Goal: Transaction & Acquisition: Purchase product/service

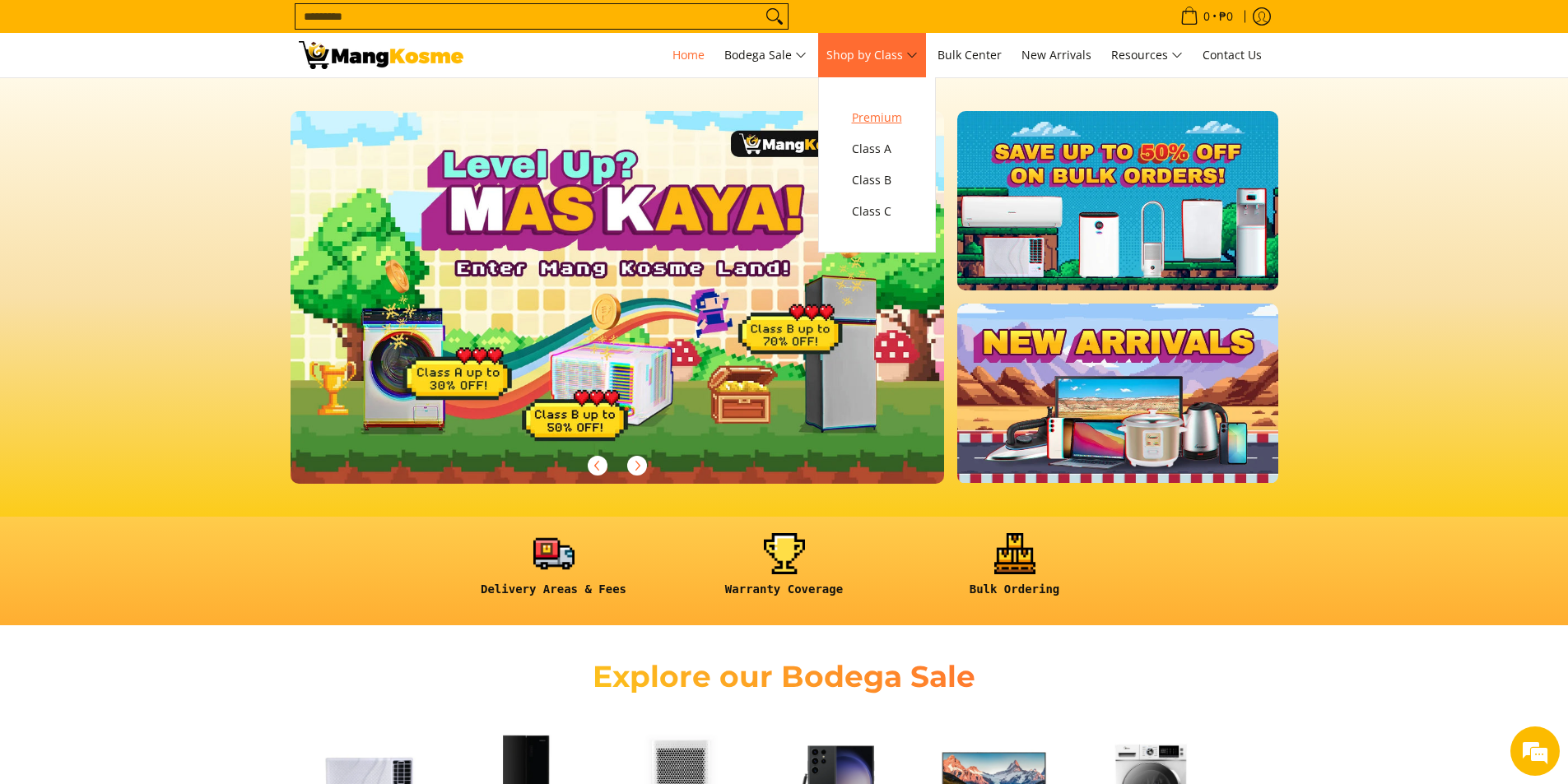
click at [882, 124] on span "Premium" at bounding box center [877, 118] width 50 height 21
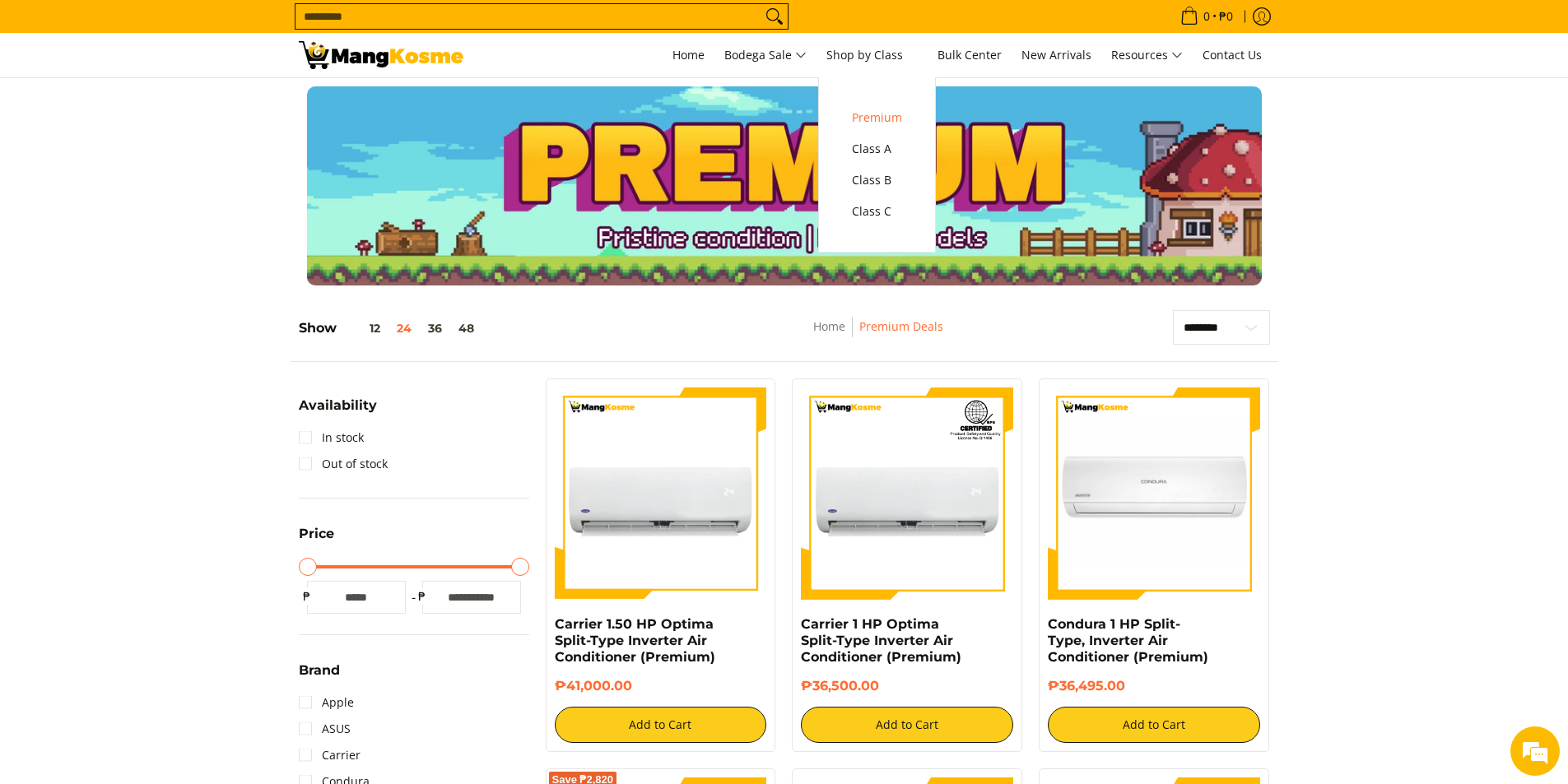
click at [856, 46] on span "Shop by Class" at bounding box center [872, 55] width 91 height 21
click at [904, 164] on link "Class A" at bounding box center [876, 149] width 66 height 31
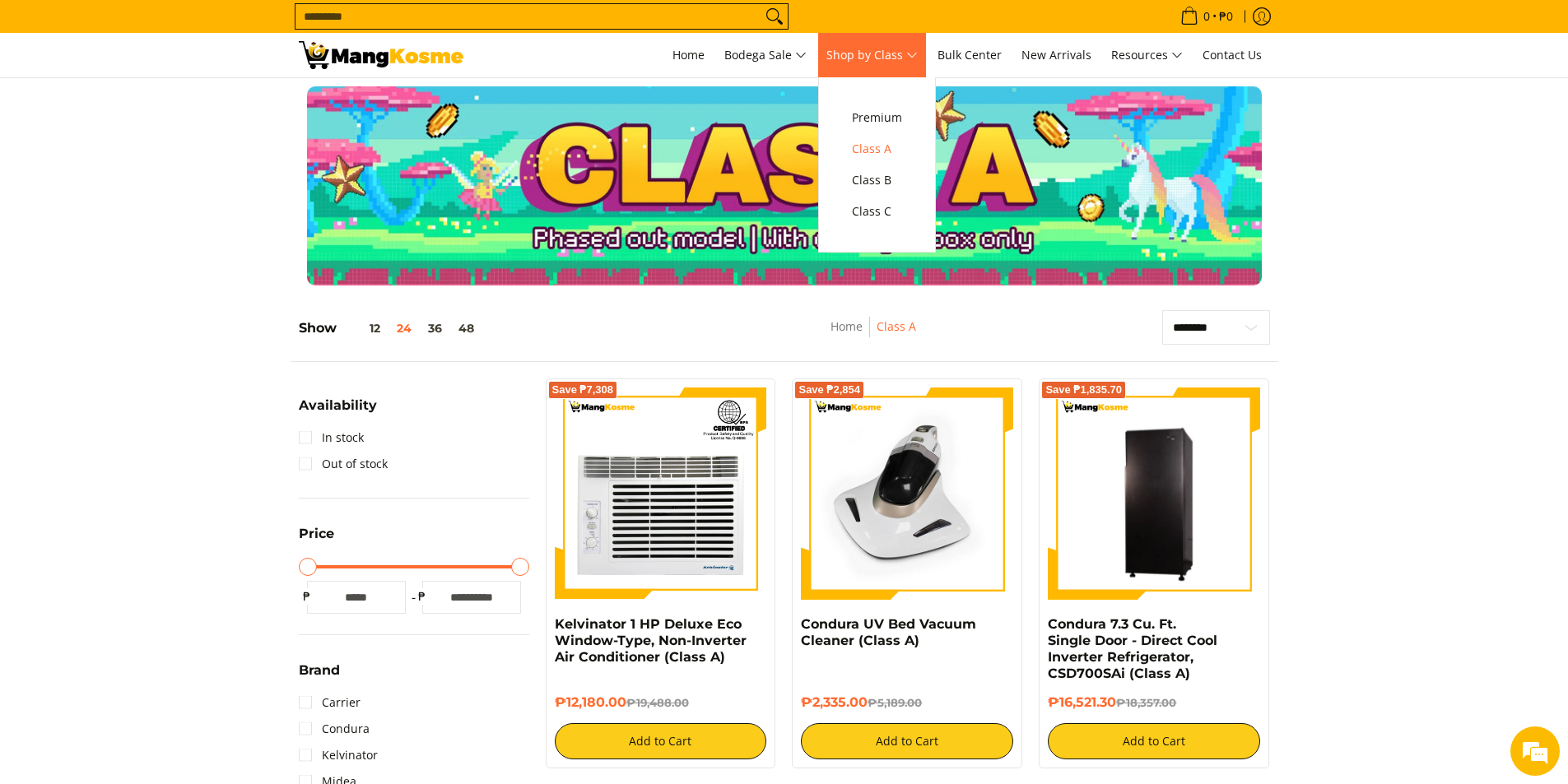
click at [886, 55] on span "Shop by Class" at bounding box center [872, 55] width 91 height 21
click at [876, 184] on span "Class B" at bounding box center [877, 181] width 50 height 21
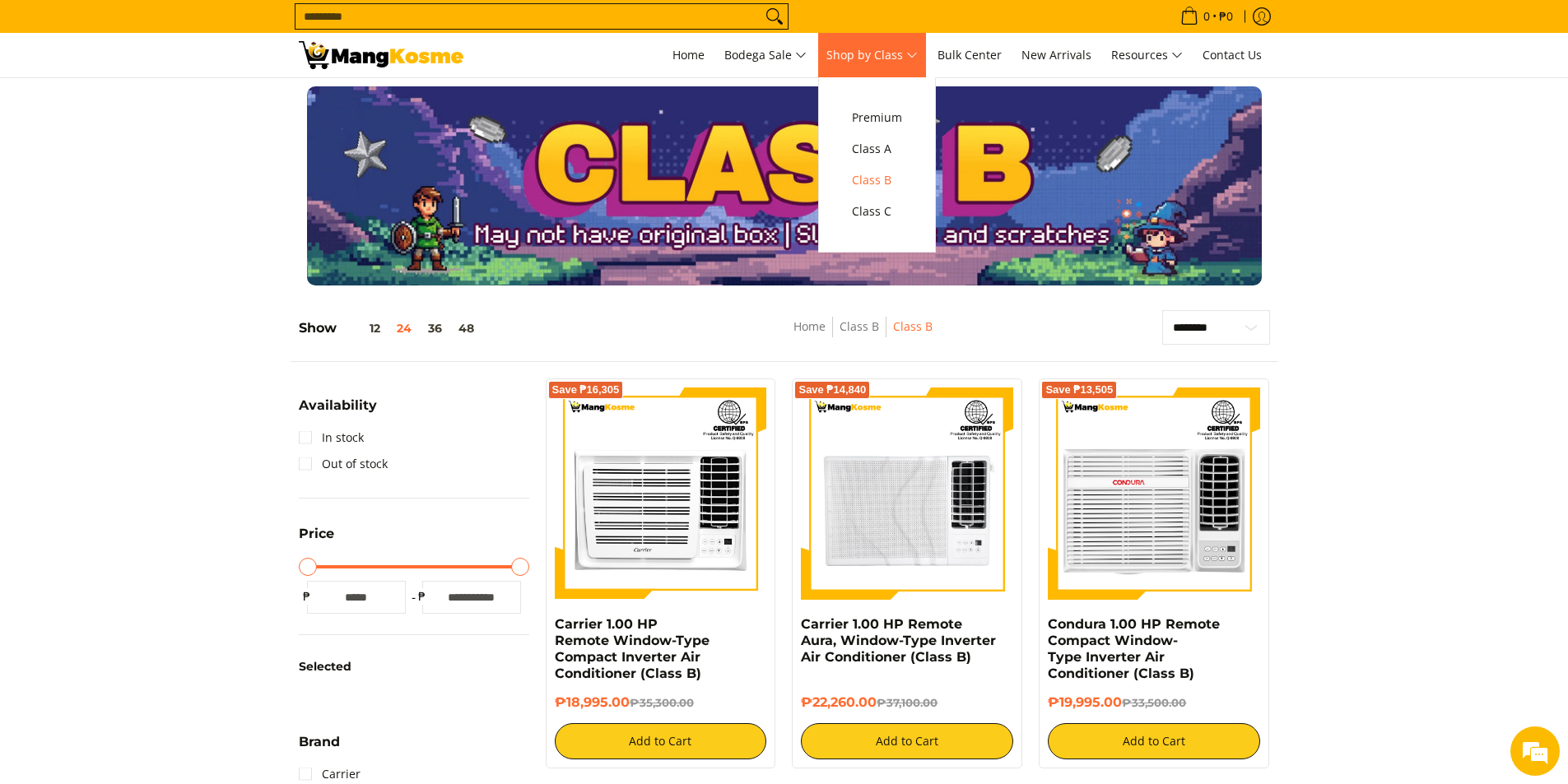
click at [884, 57] on span "Shop by Class" at bounding box center [872, 55] width 91 height 21
click at [866, 209] on span "Class C" at bounding box center [877, 212] width 50 height 21
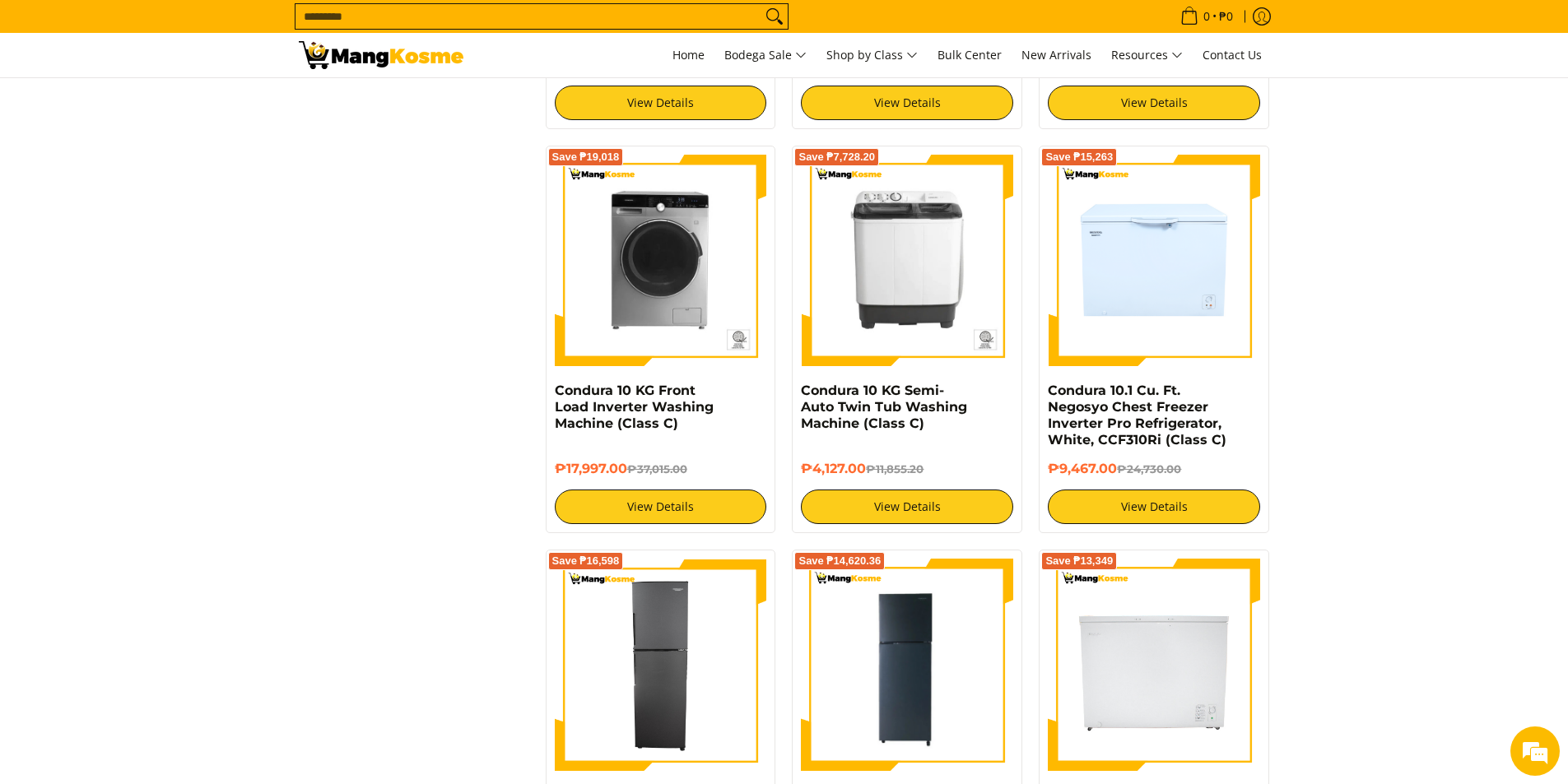
scroll to position [2140, 0]
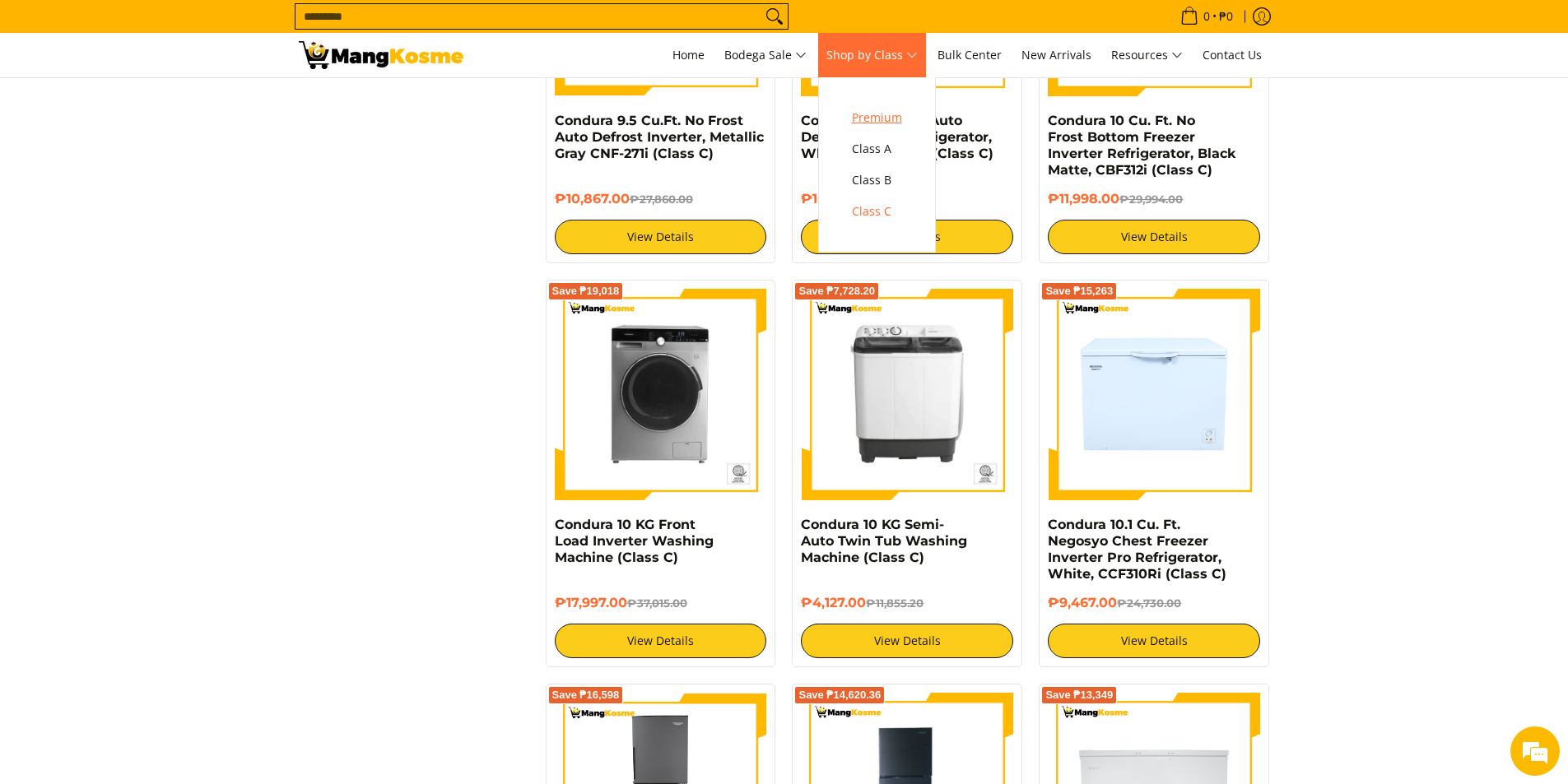
click at [887, 119] on span "Premium" at bounding box center [877, 118] width 50 height 21
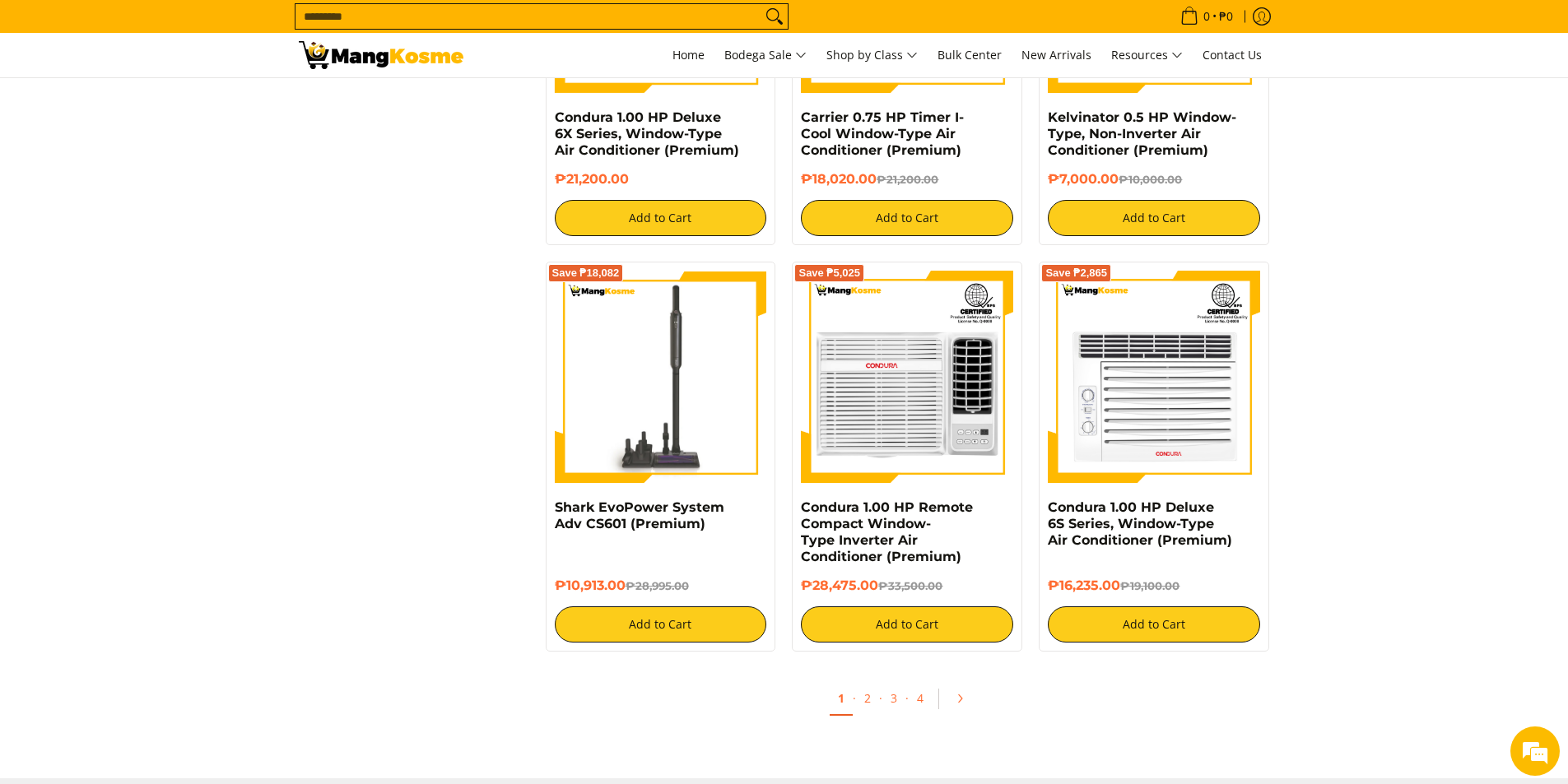
scroll to position [3045, 0]
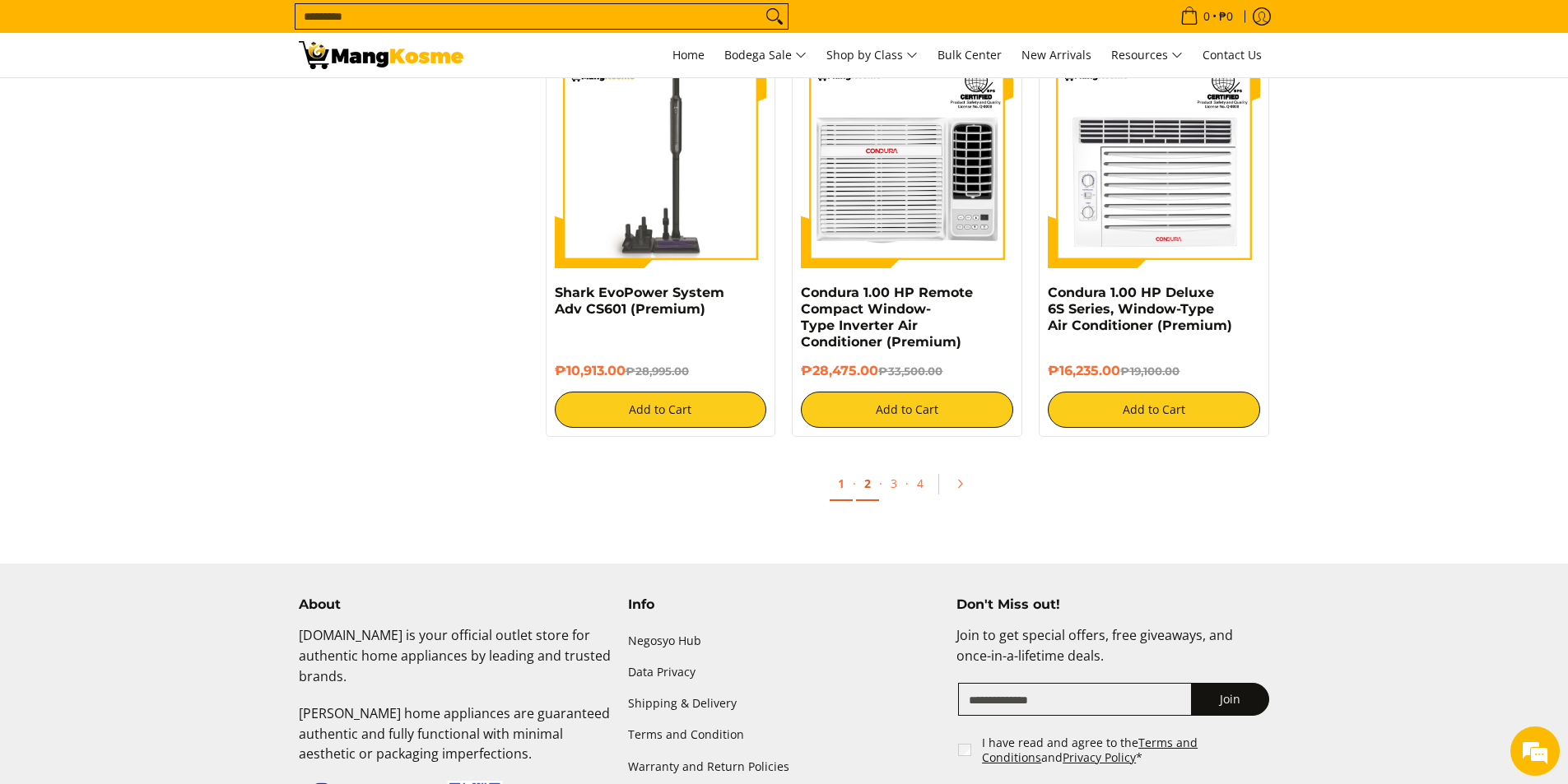
click at [869, 490] on link "2" at bounding box center [867, 484] width 23 height 34
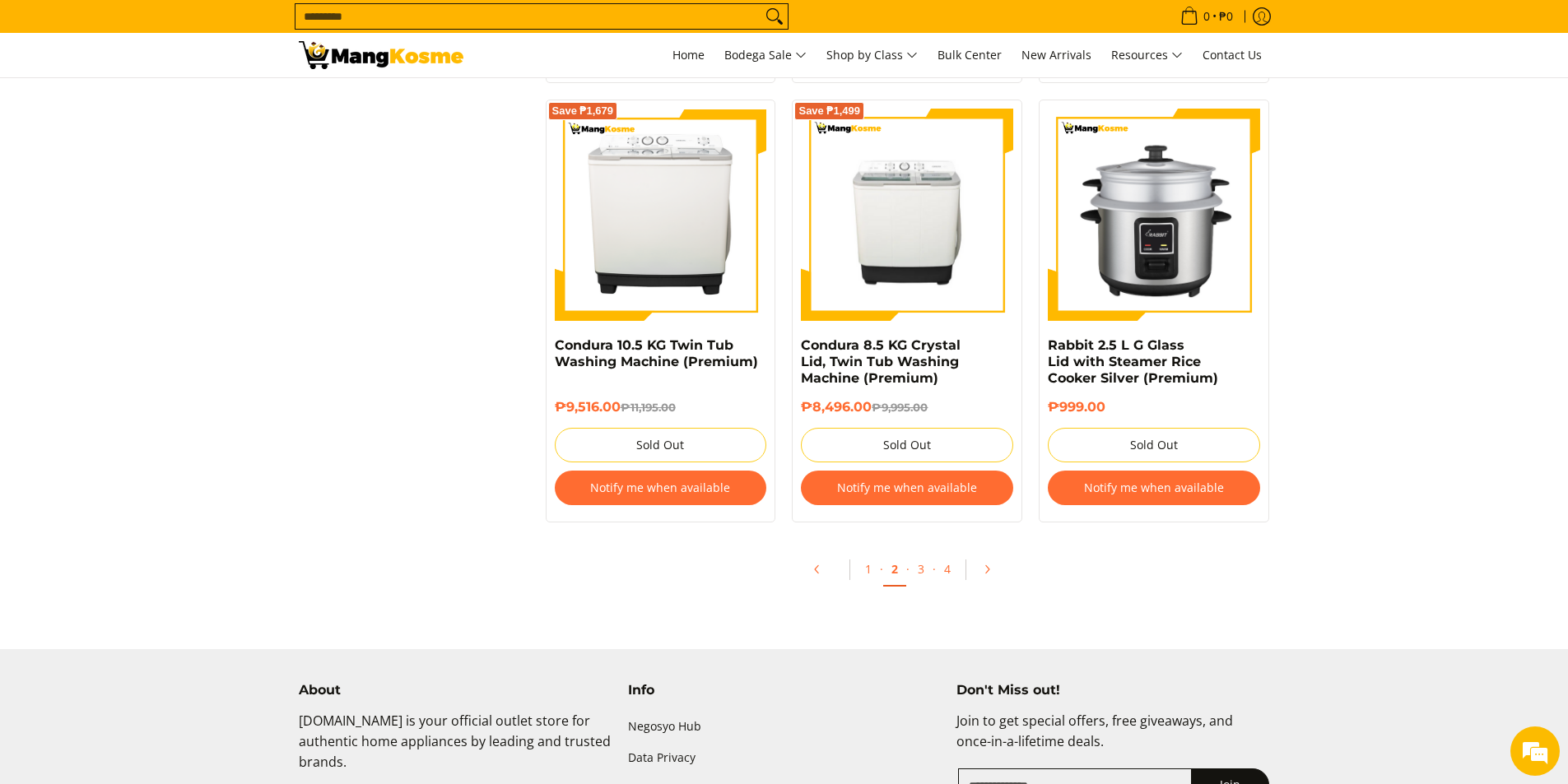
scroll to position [3127, 0]
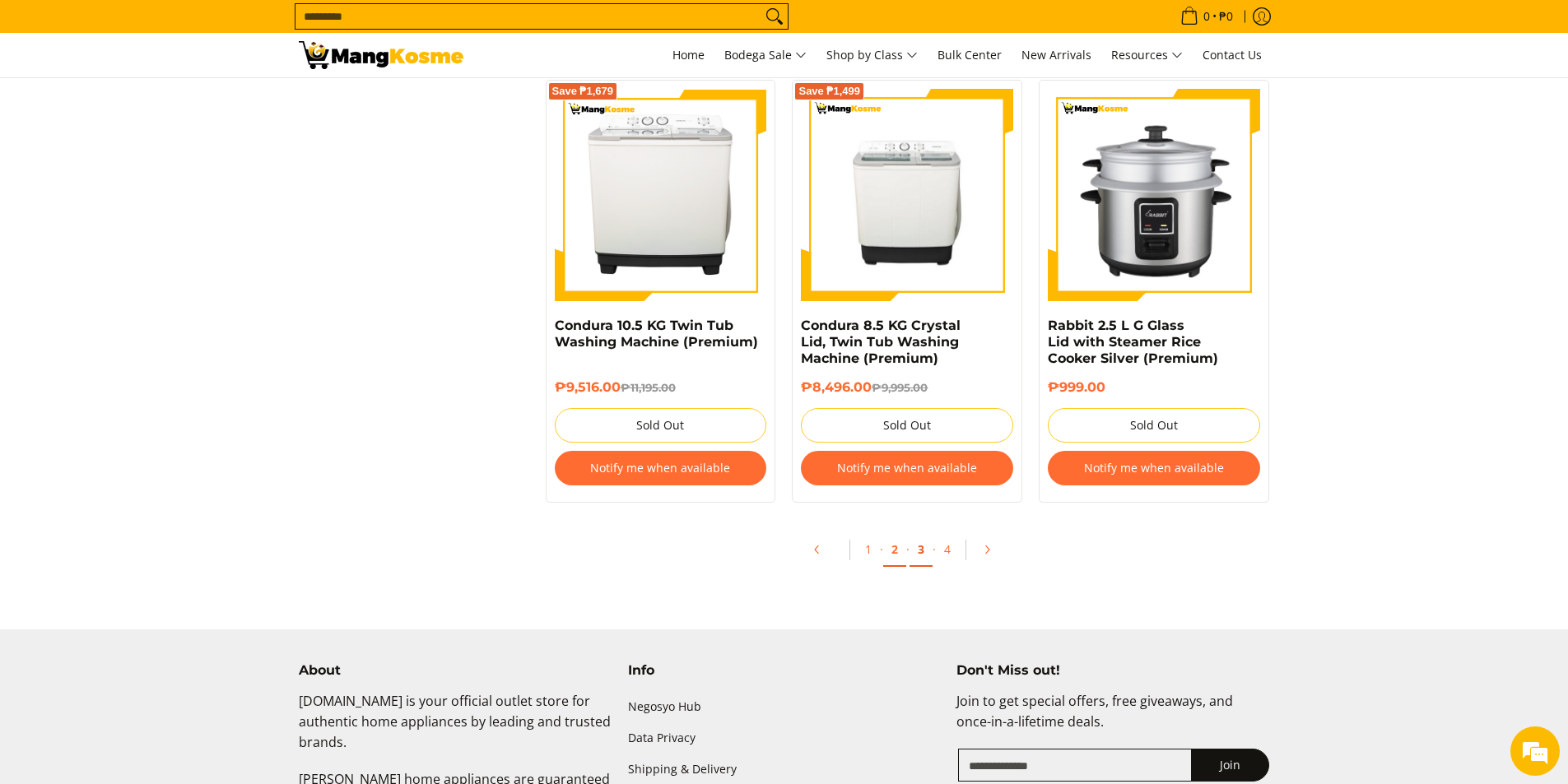
click at [920, 555] on link "3" at bounding box center [920, 549] width 23 height 34
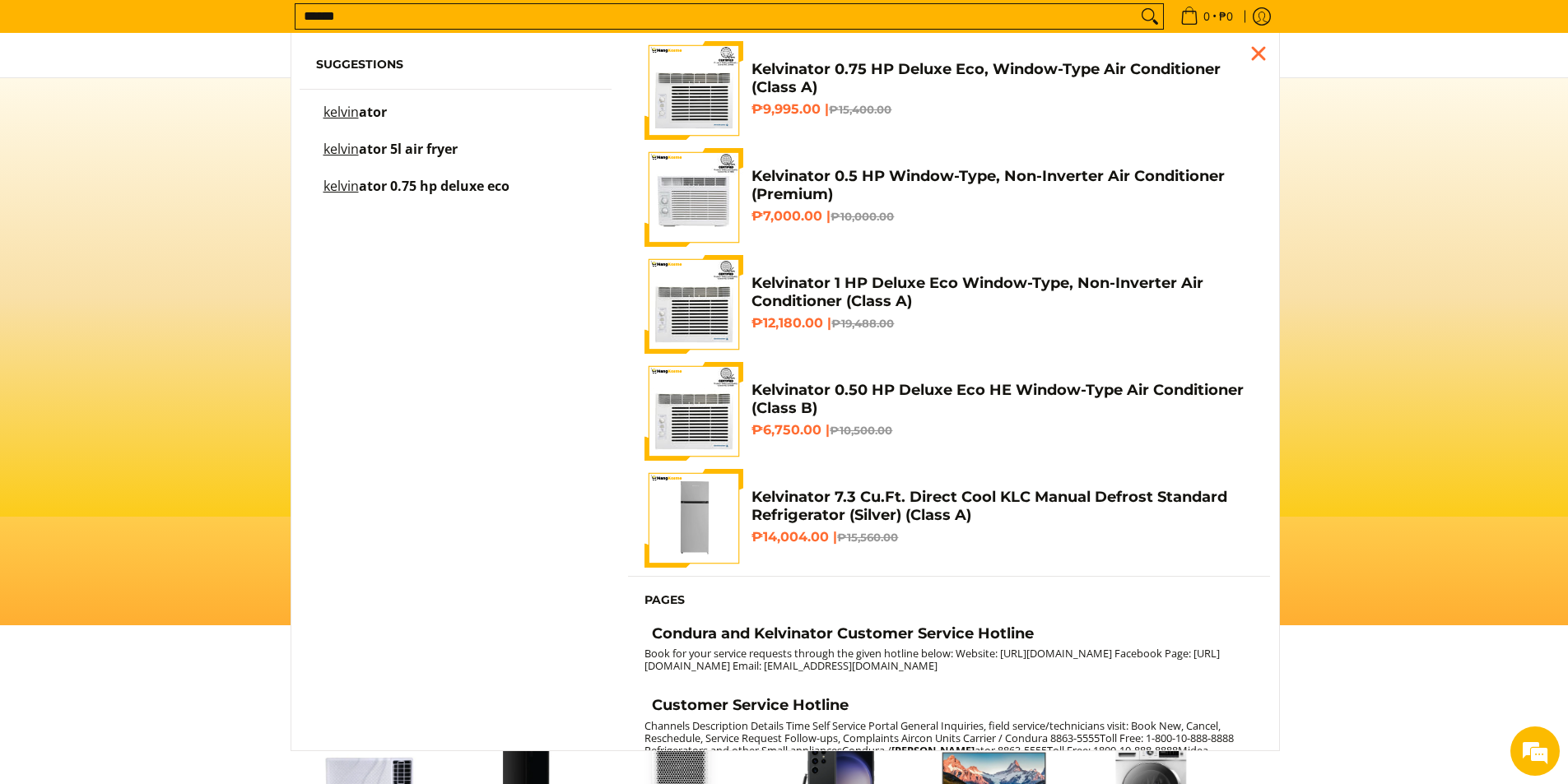
type input "******"
click at [467, 103] on span "Suggestions [PERSON_NAME] [PERSON_NAME] 5l air [PERSON_NAME] ator 0.75 hp delux…" at bounding box center [456, 129] width 329 height 176
click at [417, 104] on span "Suggestions [PERSON_NAME] [PERSON_NAME] 5l air [PERSON_NAME] ator 0.75 hp delux…" at bounding box center [456, 129] width 329 height 176
click at [379, 115] on span "ator" at bounding box center [373, 111] width 28 height 18
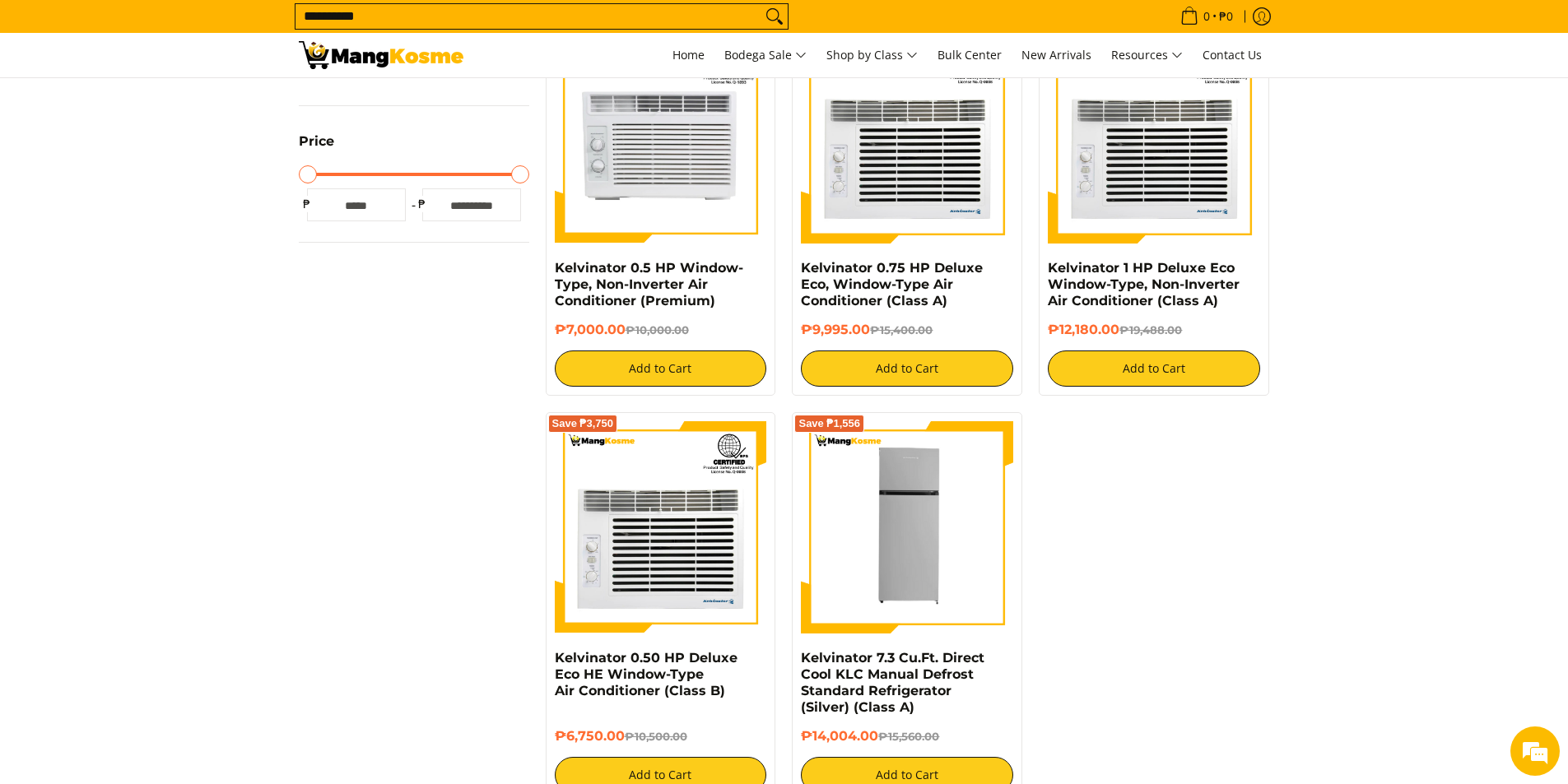
scroll to position [658, 0]
